Goal: Task Accomplishment & Management: Manage account settings

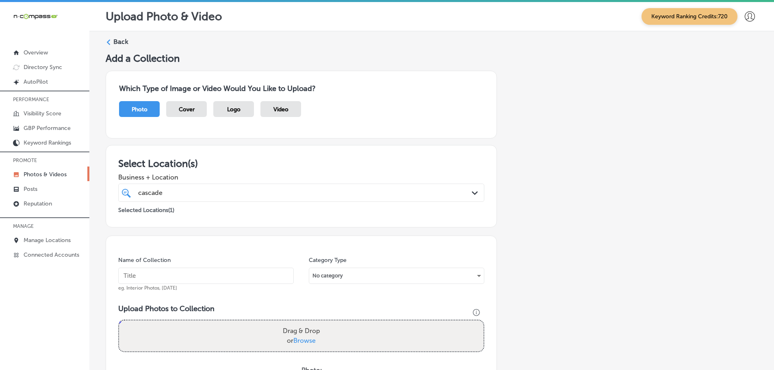
scroll to position [246, 0]
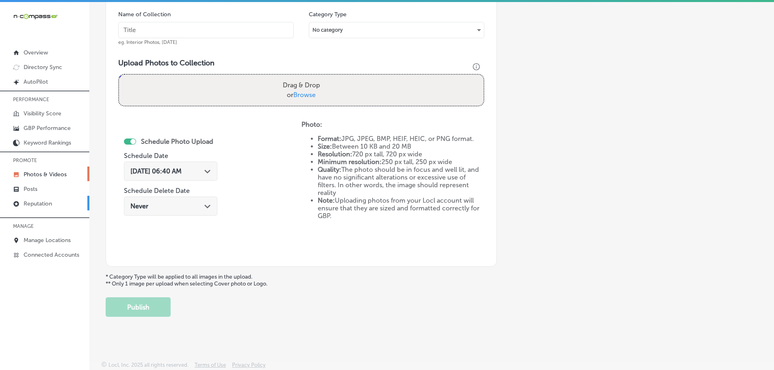
click at [36, 204] on p "Reputation" at bounding box center [38, 203] width 28 height 7
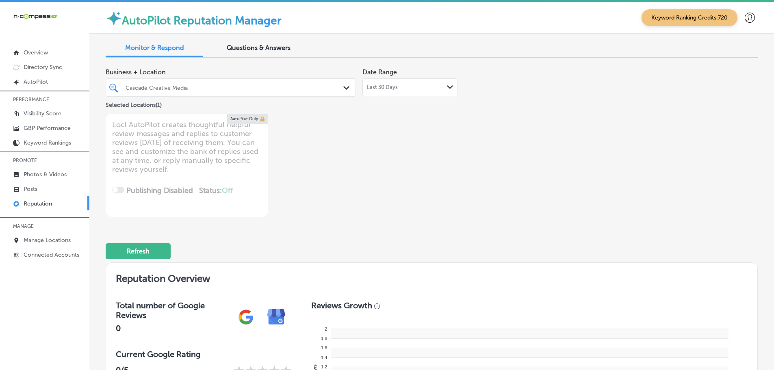
click at [428, 87] on div "Last 30 Days Path Created with Sketch." at bounding box center [410, 87] width 87 height 7
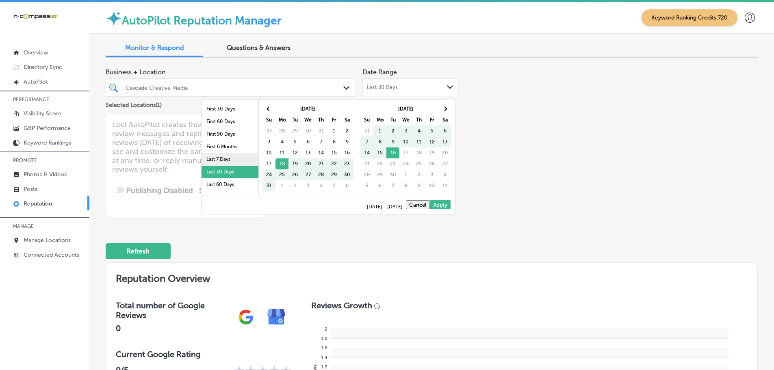
click at [216, 155] on li "Last 7 Days" at bounding box center [230, 159] width 57 height 13
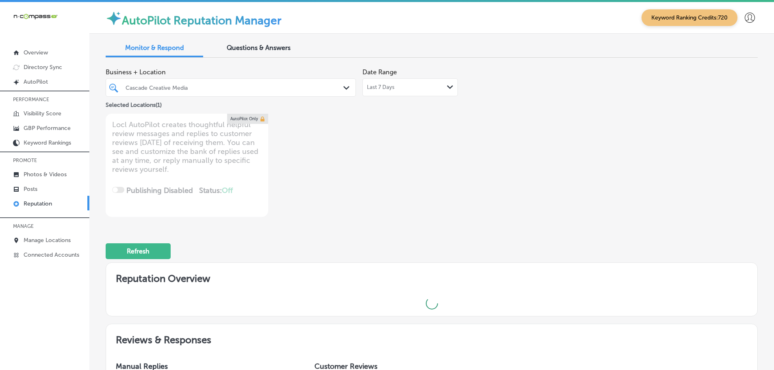
click at [336, 87] on div "Cascade Creative Media" at bounding box center [235, 87] width 219 height 7
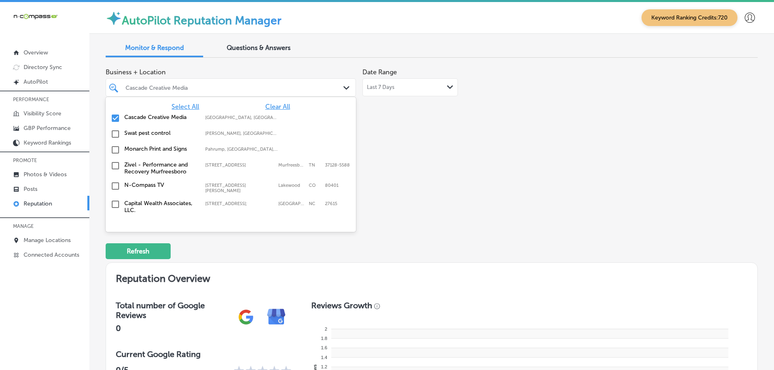
click at [172, 106] on span "Select All" at bounding box center [185, 107] width 28 height 8
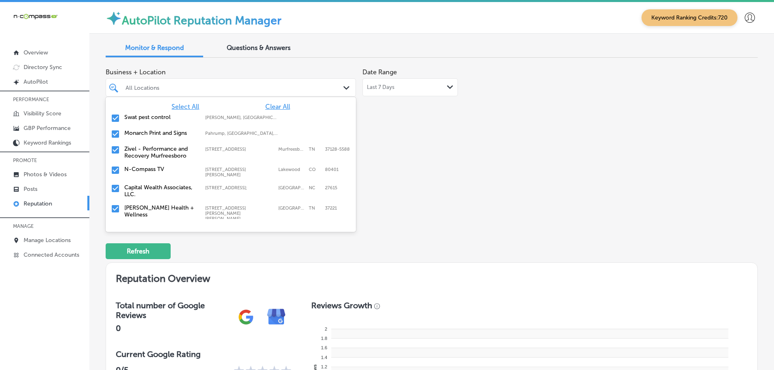
click at [526, 154] on div "Business + Location option focused, 2 of 147. 147 results available. Use Up and…" at bounding box center [432, 140] width 652 height 153
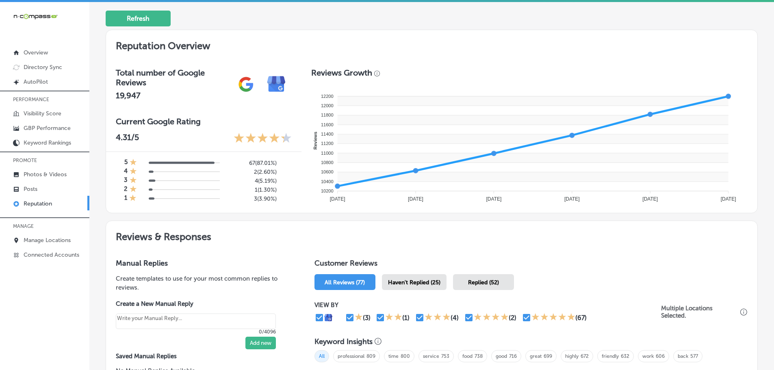
scroll to position [244, 0]
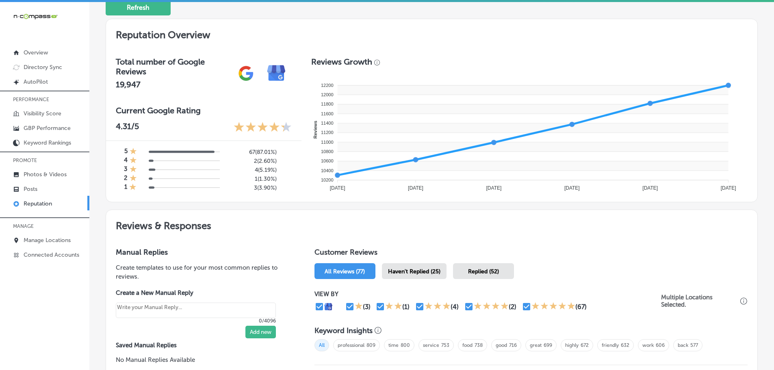
click at [423, 273] on span "Haven't Replied (25)" at bounding box center [414, 271] width 52 height 7
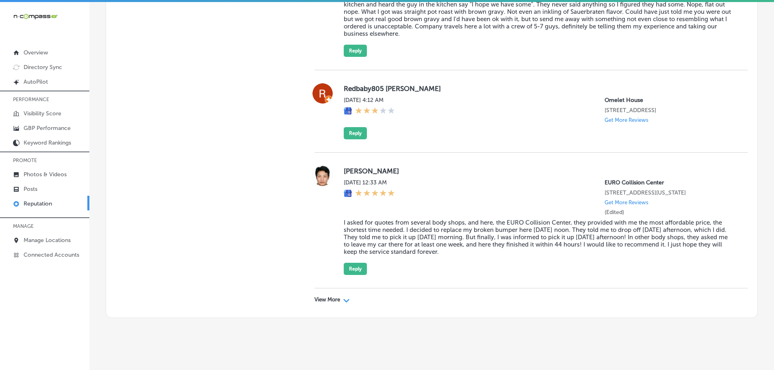
scroll to position [2615, 0]
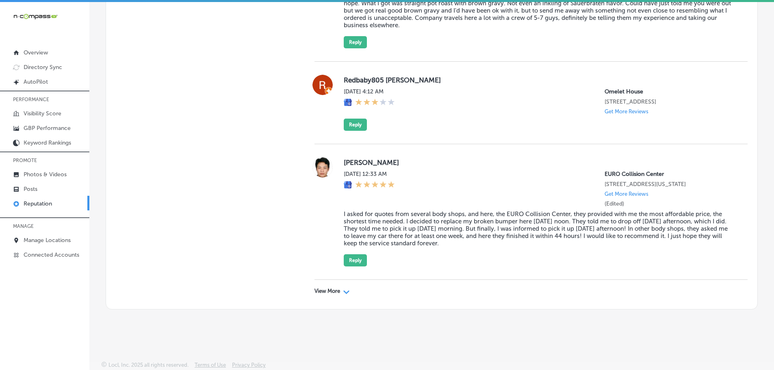
click at [340, 291] on div "View More Path Created with Sketch." at bounding box center [331, 291] width 35 height 7
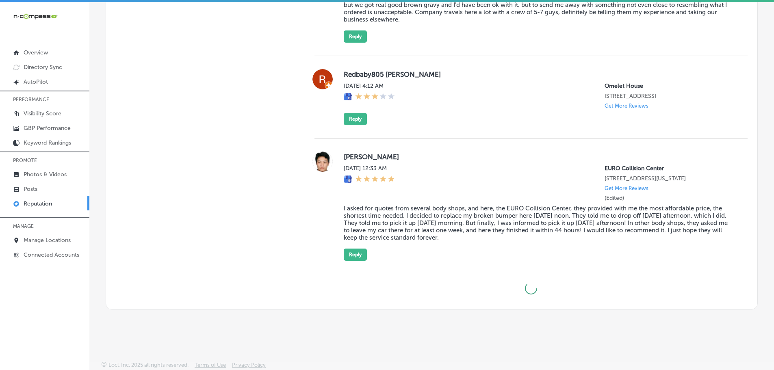
type textarea "x"
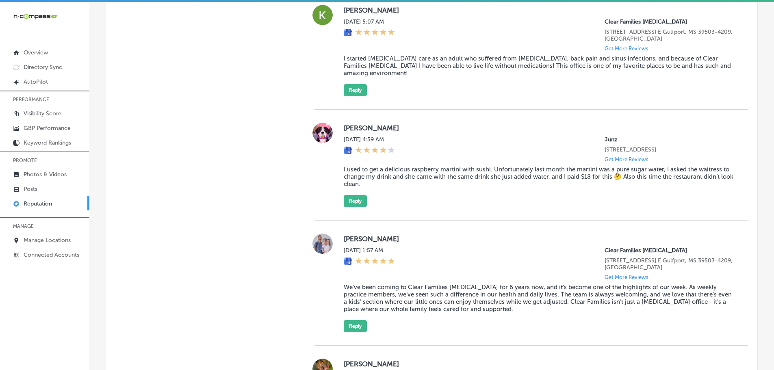
scroll to position [1548, 0]
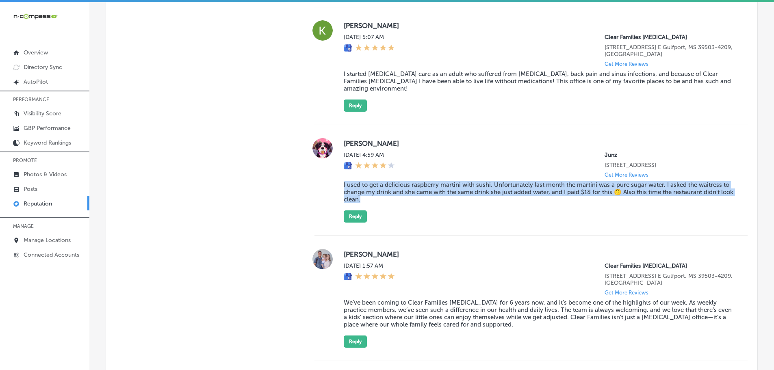
drag, startPoint x: 340, startPoint y: 191, endPoint x: 377, endPoint y: 208, distance: 41.1
click at [377, 208] on div "[PERSON_NAME][DATE] 4:59 AM Junz [STREET_ADDRESS] Get More Reviews I used to ge…" at bounding box center [530, 180] width 433 height 85
copy blockquote "I used to get a delicious raspberry martini with sushi. Unfortunately last mont…"
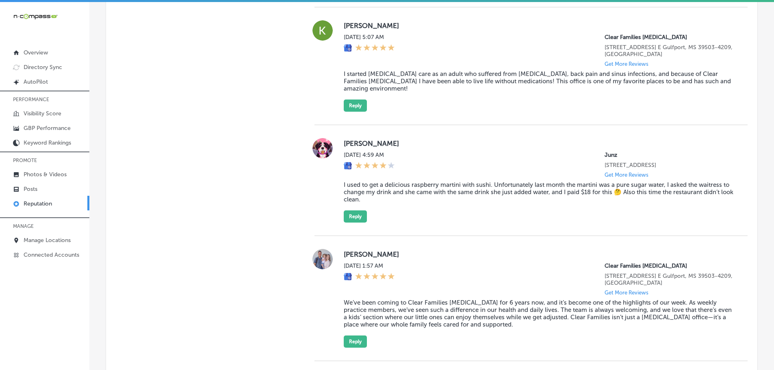
click at [32, 241] on p "Manage Locations" at bounding box center [47, 240] width 47 height 7
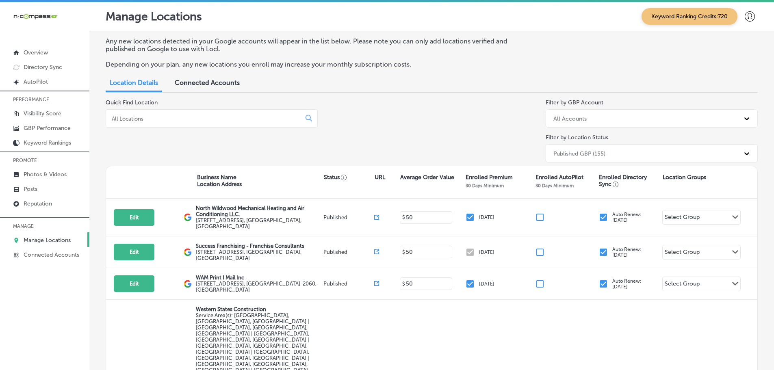
click at [220, 121] on input at bounding box center [205, 118] width 188 height 7
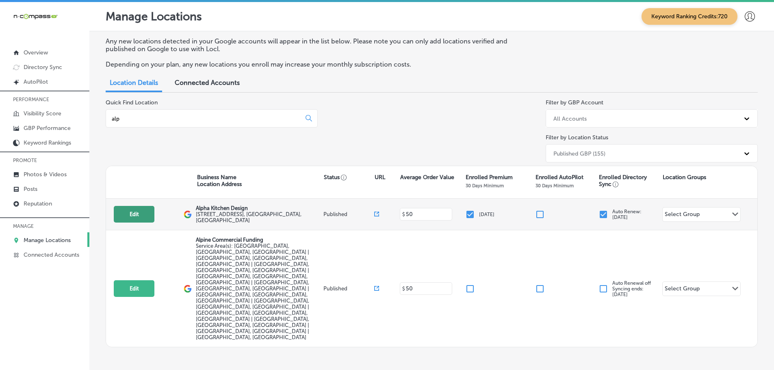
type input "alp"
click at [141, 212] on button "Edit" at bounding box center [134, 214] width 41 height 17
select select "US"
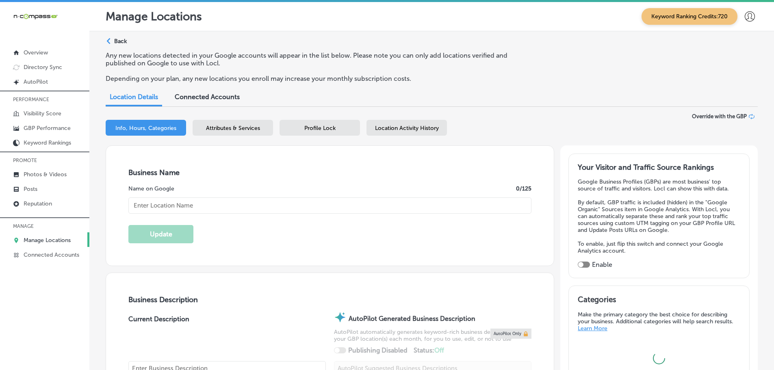
type input "Alpha Kitchen Design"
type input "[STREET_ADDRESS]"
type input "[GEOGRAPHIC_DATA]"
type input "34231"
type input "US"
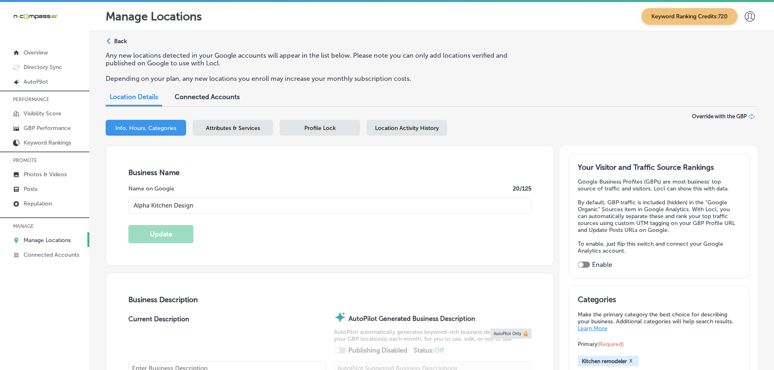
checkbox input "true"
type input "[URL][DOMAIN_NAME]"
type textarea "Alpha Kitchen Design in [GEOGRAPHIC_DATA], [GEOGRAPHIC_DATA], specializes in ki…"
type input "[PHONE_NUMBER]"
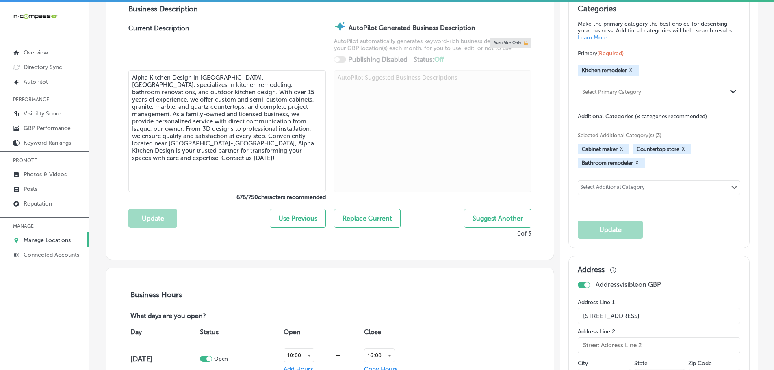
scroll to position [244, 0]
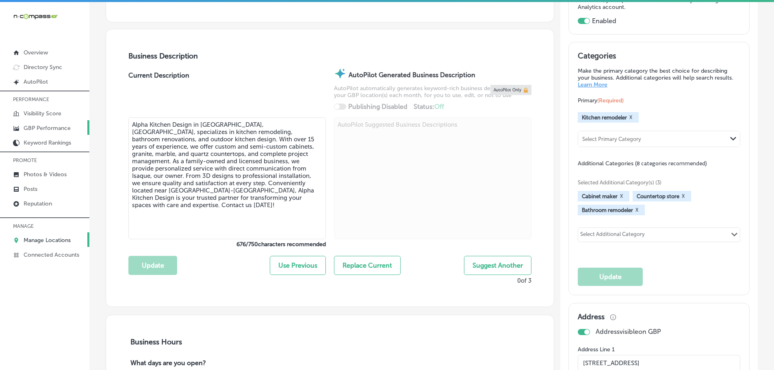
click at [43, 129] on p "GBP Performance" at bounding box center [47, 128] width 47 height 7
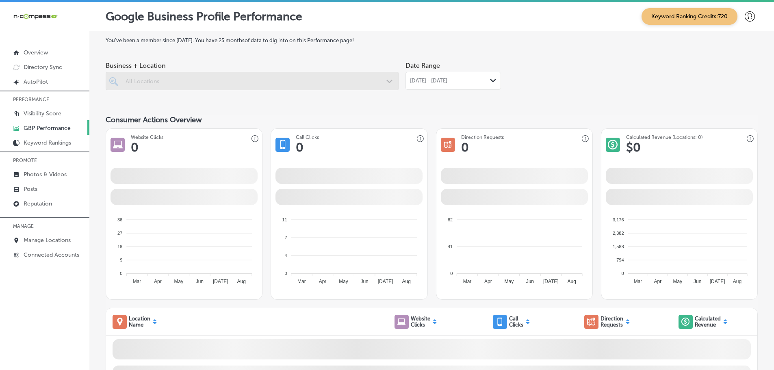
click at [464, 76] on div "[DATE] - [DATE] Path Created with Sketch." at bounding box center [452, 81] width 95 height 18
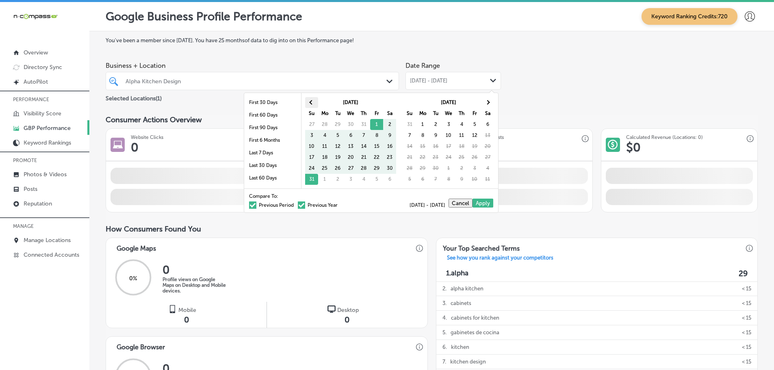
click at [309, 103] on th at bounding box center [311, 102] width 13 height 11
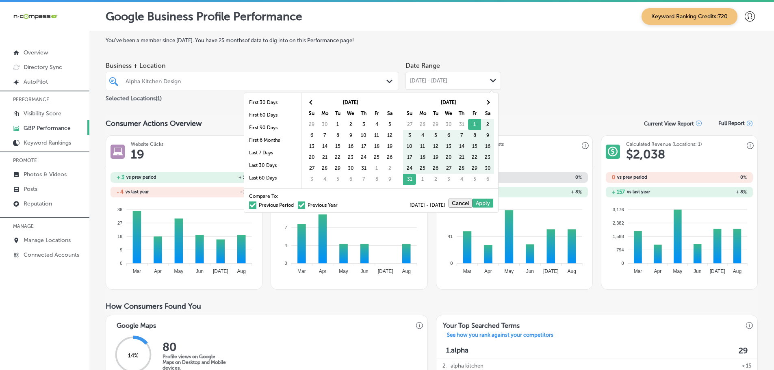
click at [309, 103] on th at bounding box center [311, 102] width 13 height 11
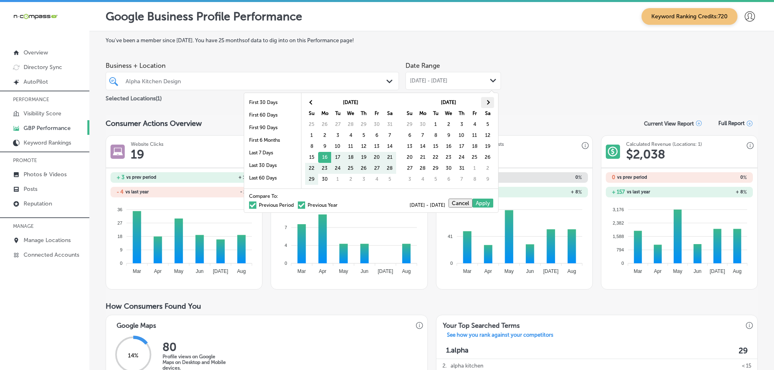
click at [490, 103] on th at bounding box center [487, 102] width 13 height 11
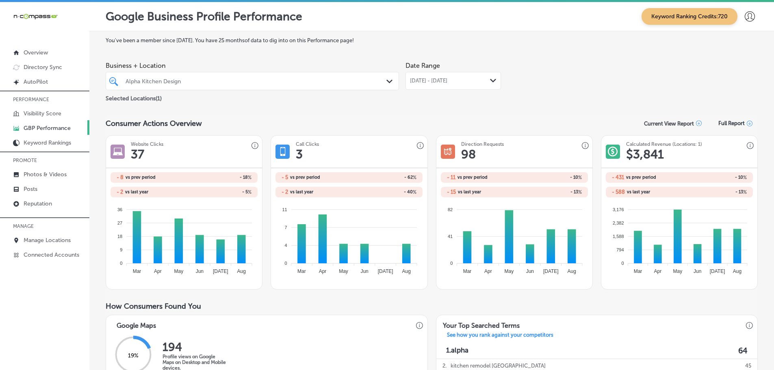
click at [490, 81] on polygon at bounding box center [493, 81] width 6 height 4
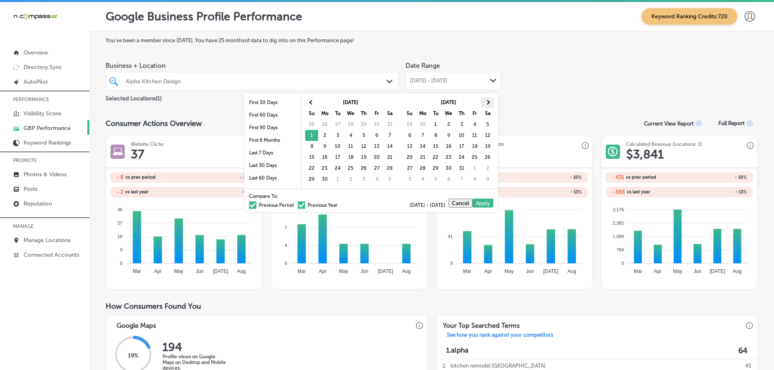
click at [486, 102] on span at bounding box center [487, 102] width 4 height 4
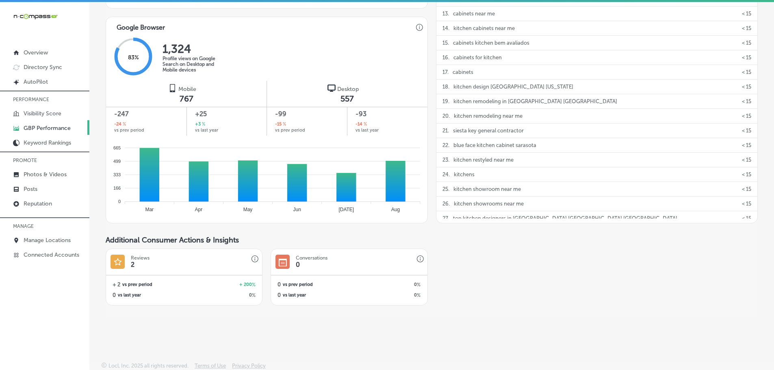
scroll to position [514, 0]
